Goal: Navigation & Orientation: Understand site structure

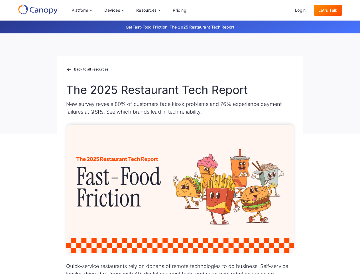
click at [129, 10] on div "Platform Platform Monitor A centralized view of your entire fleet Manage Remote…" at bounding box center [129, 10] width 124 height 11
click at [82, 10] on div "Platform" at bounding box center [80, 10] width 17 height 4
click at [114, 10] on div "Devices" at bounding box center [112, 10] width 16 height 4
click at [148, 10] on div "Resources" at bounding box center [146, 10] width 21 height 4
